Goal: Transaction & Acquisition: Purchase product/service

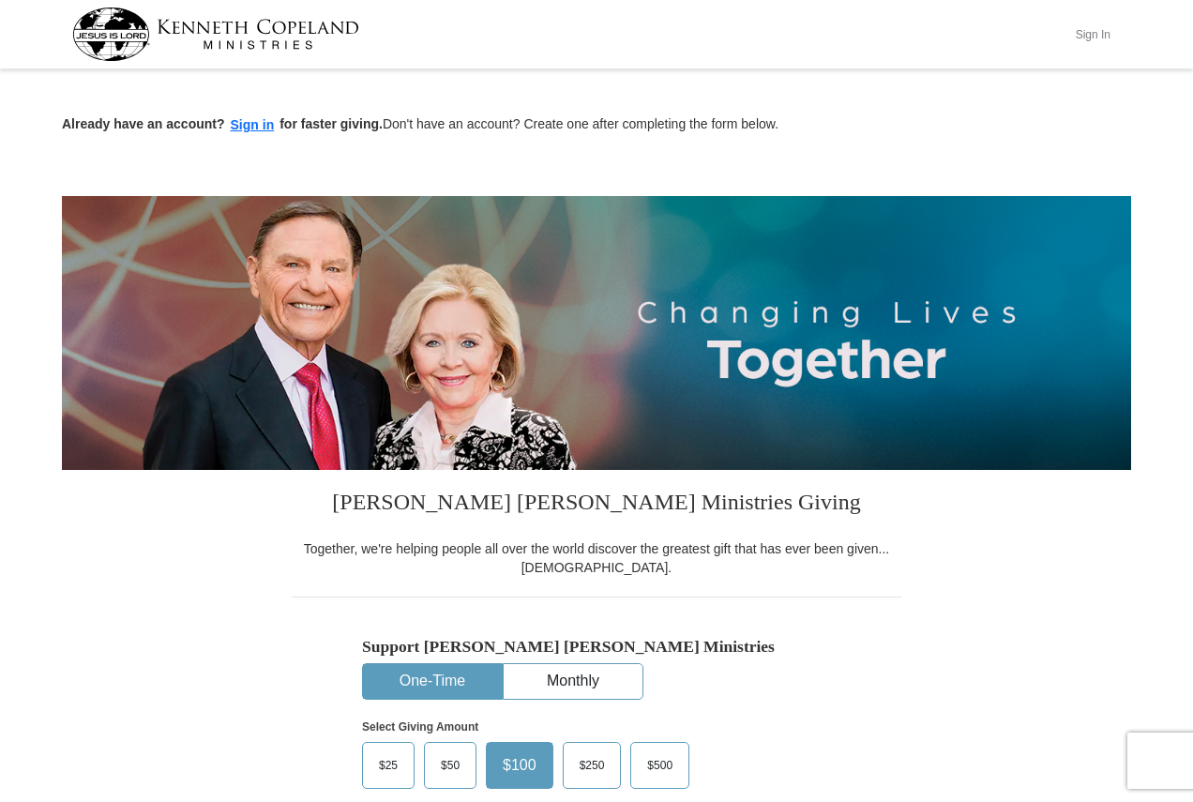
click at [1088, 38] on button "Sign In" at bounding box center [1092, 34] width 56 height 29
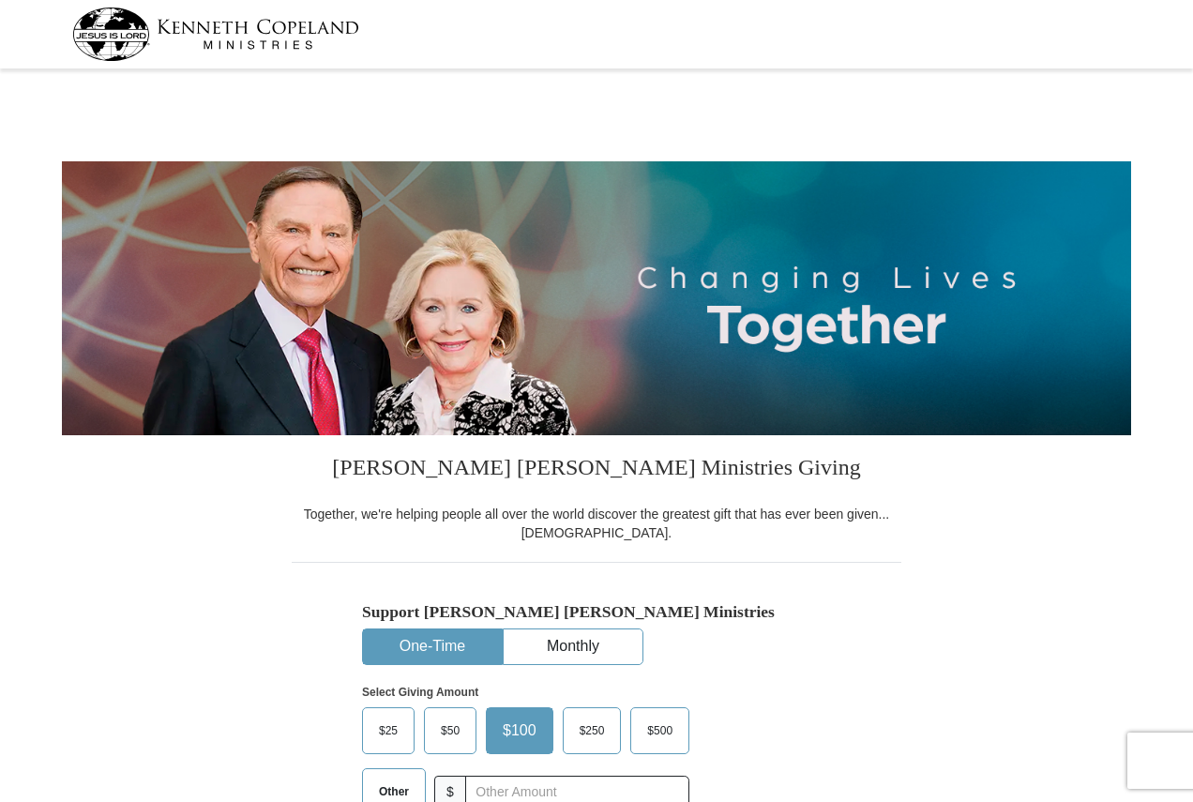
select select "PA"
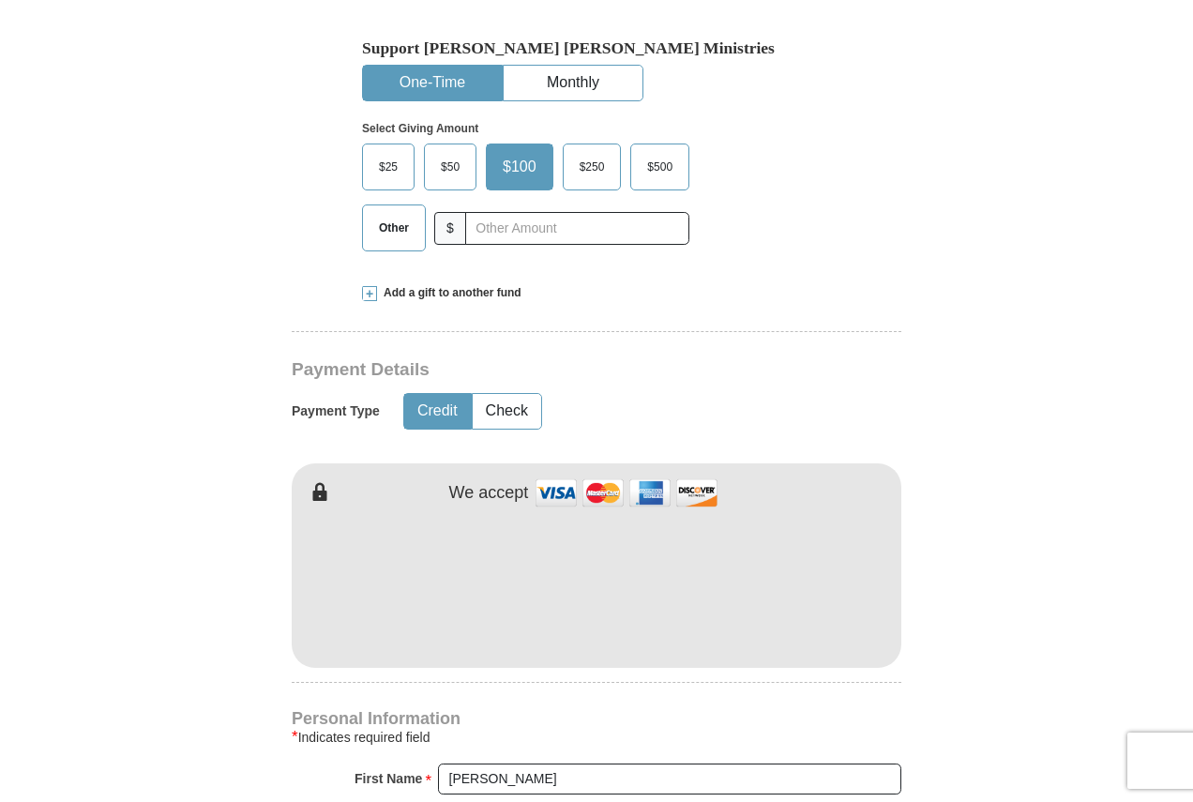
scroll to position [656, 0]
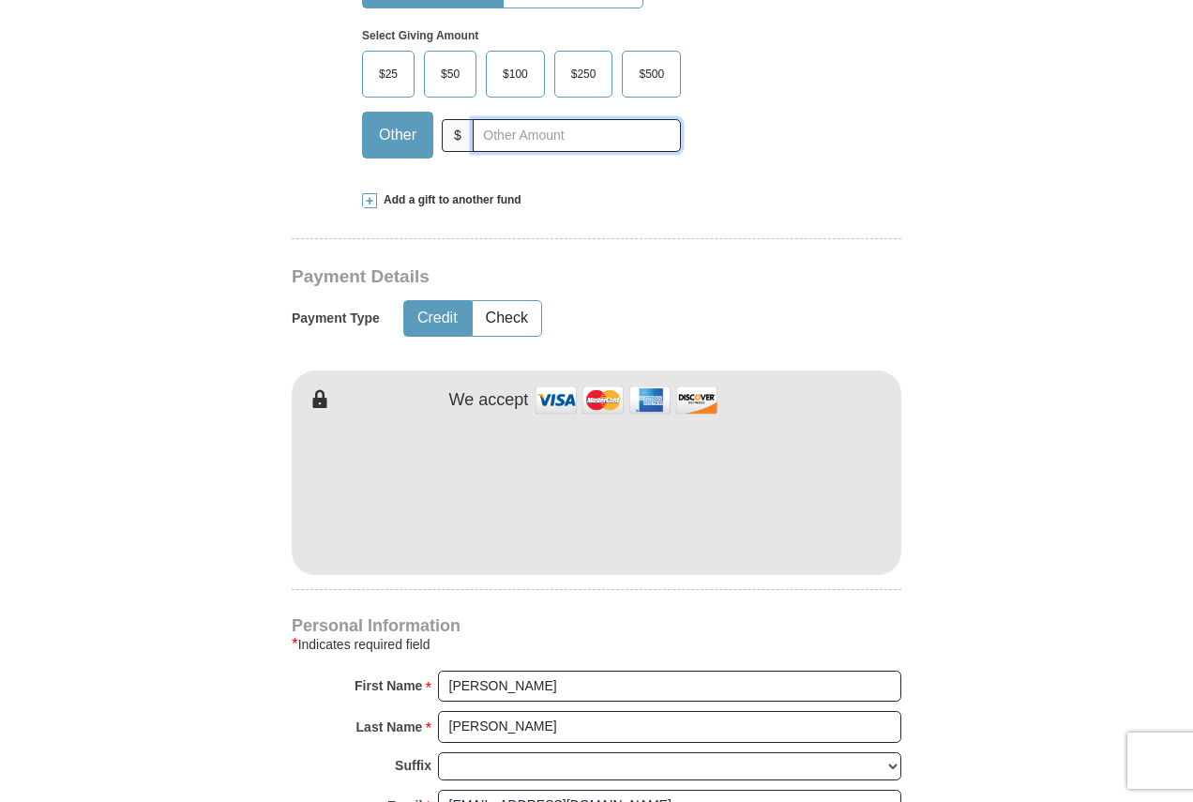
click at [488, 140] on input "text" at bounding box center [577, 135] width 208 height 33
type input "20"
click at [492, 327] on button "Check" at bounding box center [507, 318] width 68 height 35
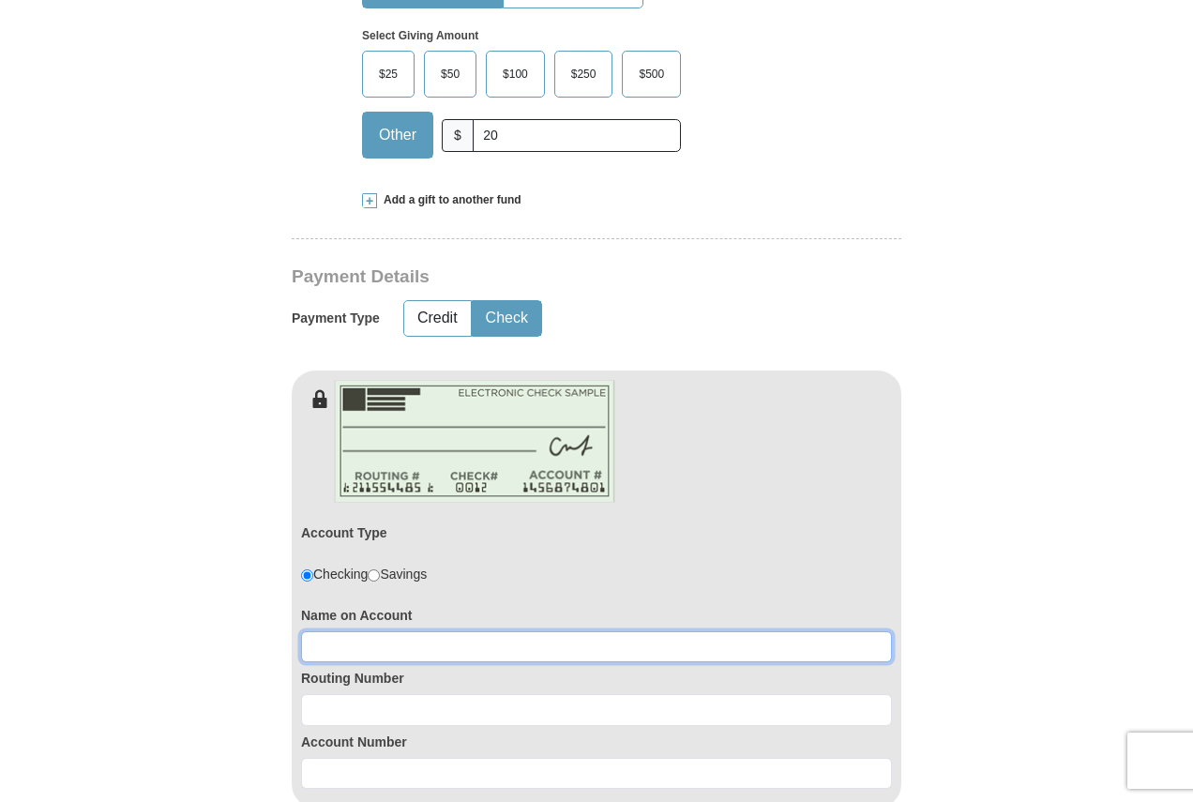
click at [423, 639] on input at bounding box center [596, 647] width 591 height 32
type input "Thomas D Howard"
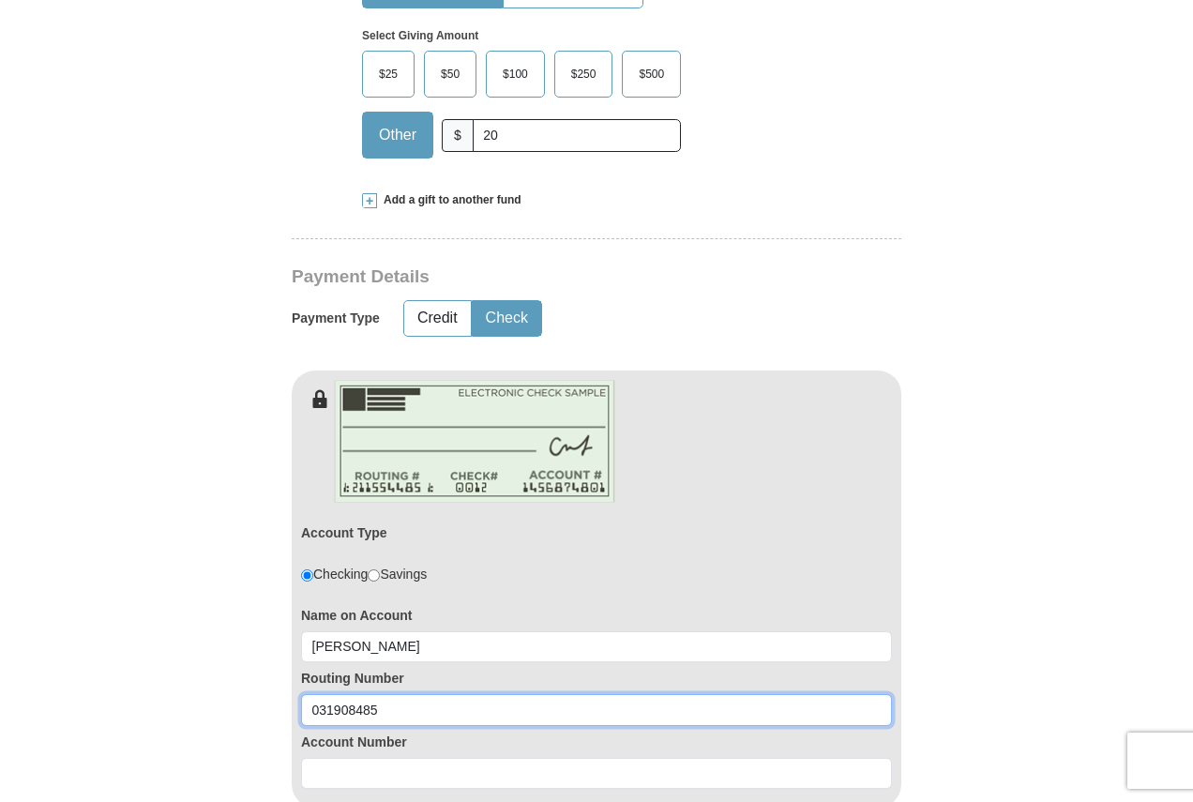
type input "031908485"
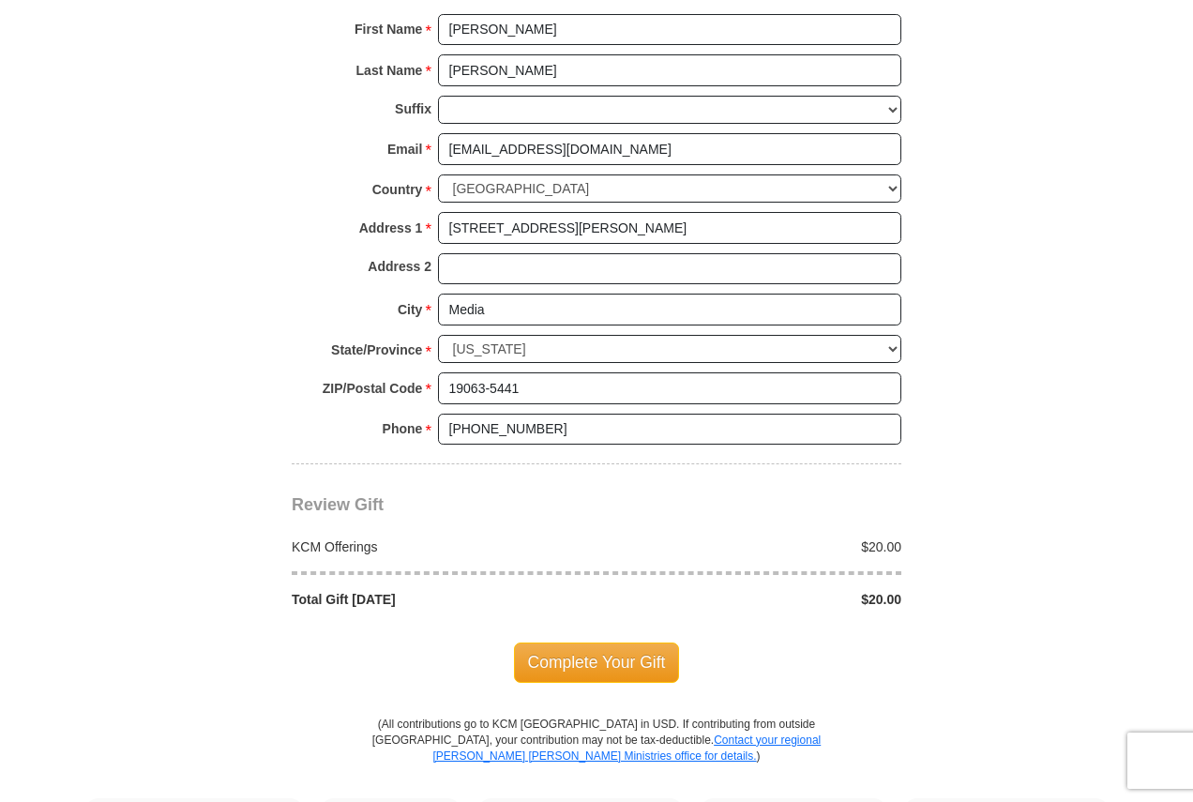
scroll to position [1781, 0]
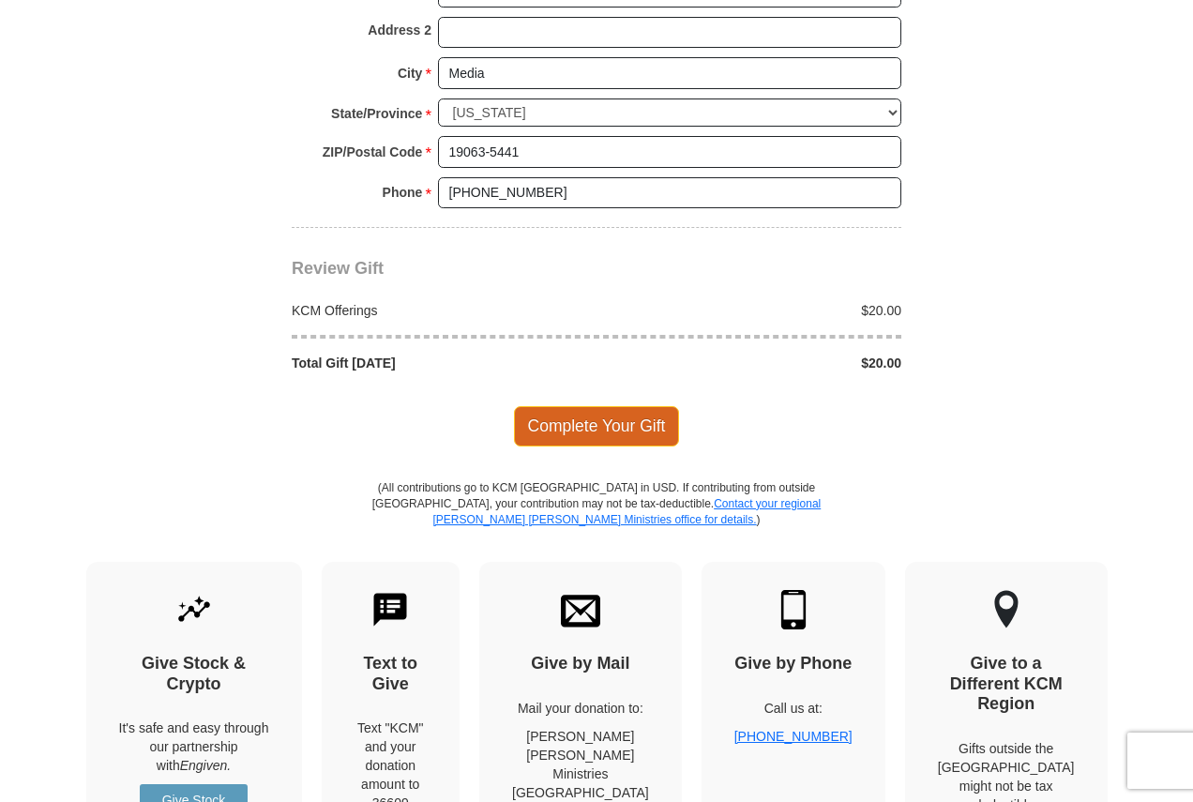
type input "0360154439"
click at [606, 422] on span "Complete Your Gift" at bounding box center [597, 425] width 166 height 39
